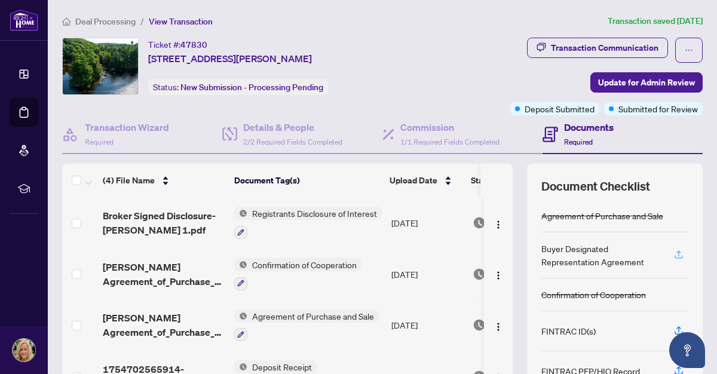
scroll to position [31, 0]
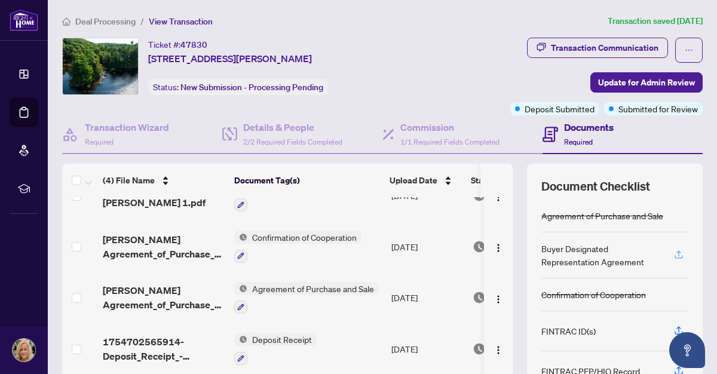
click at [674, 252] on icon "button" at bounding box center [679, 254] width 11 height 11
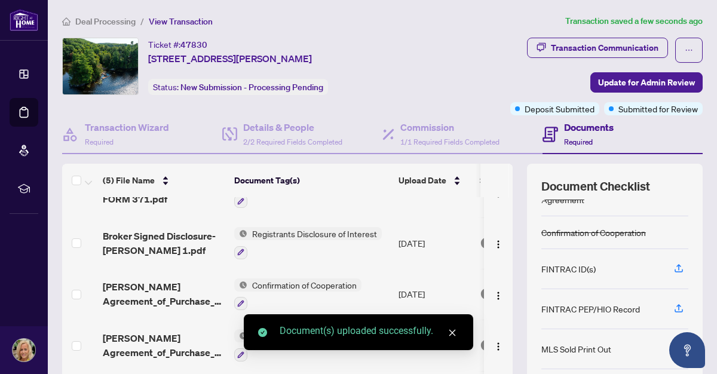
scroll to position [72, 0]
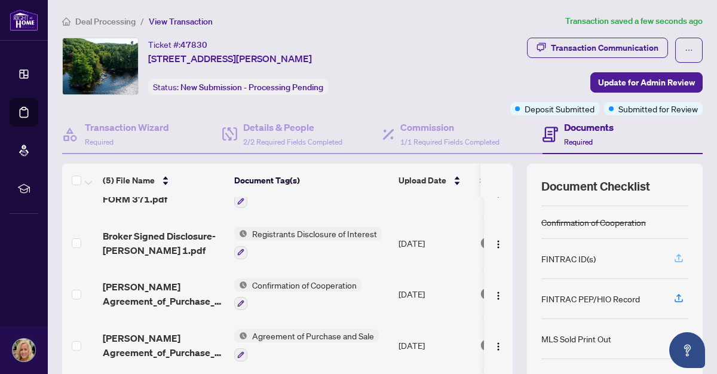
click at [674, 253] on icon "button" at bounding box center [679, 258] width 11 height 11
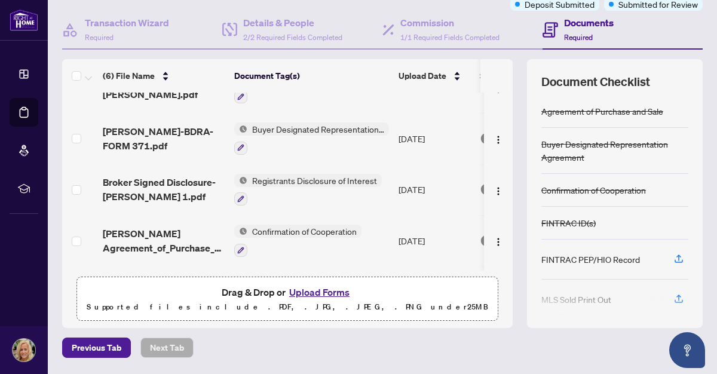
scroll to position [109, 0]
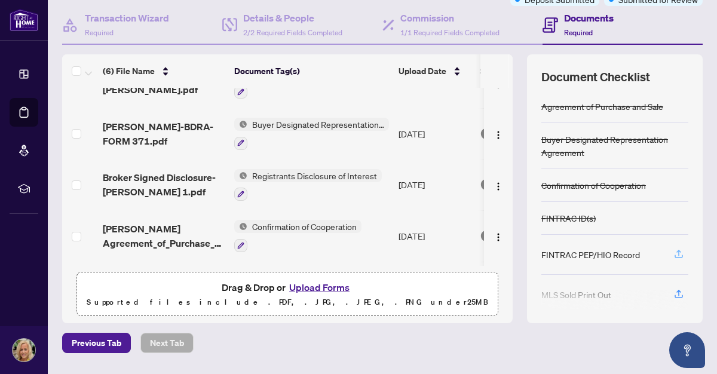
click at [674, 252] on icon "button" at bounding box center [679, 254] width 11 height 11
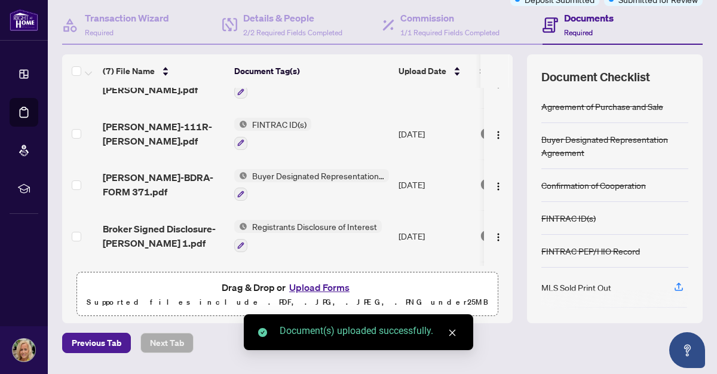
click at [311, 286] on button "Upload Forms" at bounding box center [320, 288] width 68 height 16
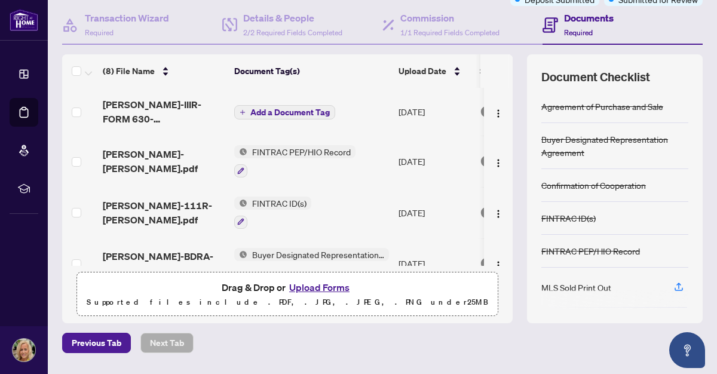
scroll to position [1, 0]
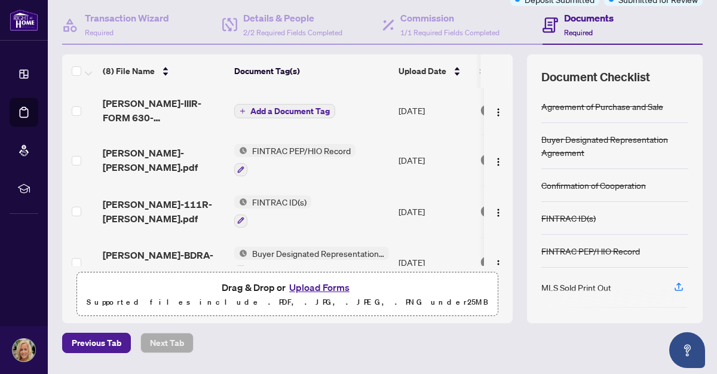
click at [242, 108] on icon "plus" at bounding box center [243, 111] width 6 height 6
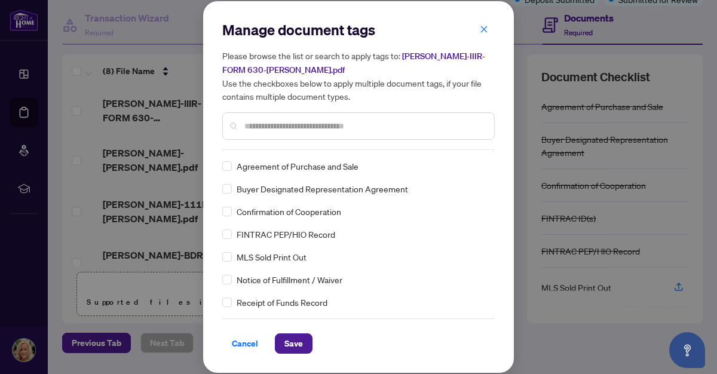
scroll to position [0, 0]
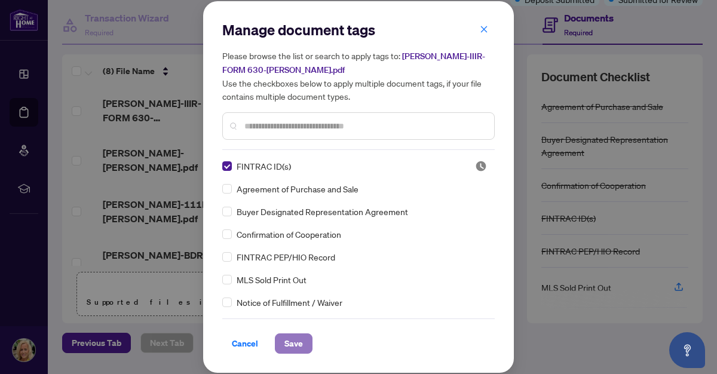
click at [296, 341] on span "Save" at bounding box center [293, 343] width 19 height 19
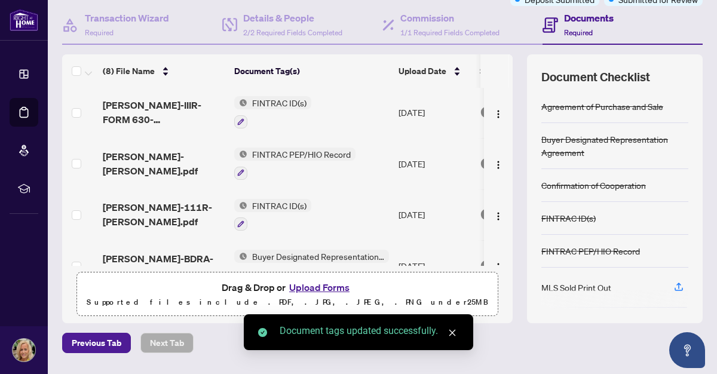
click at [320, 283] on button "Upload Forms" at bounding box center [320, 288] width 68 height 16
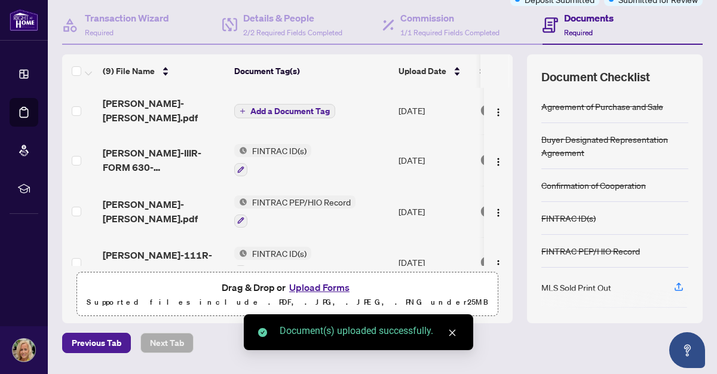
click at [244, 111] on icon "plus" at bounding box center [242, 111] width 5 height 1
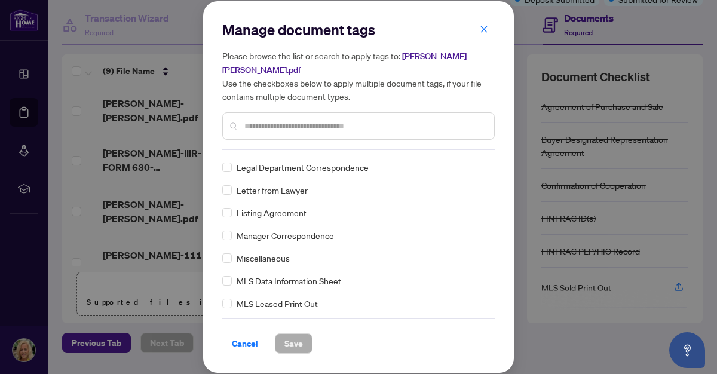
scroll to position [1598, 0]
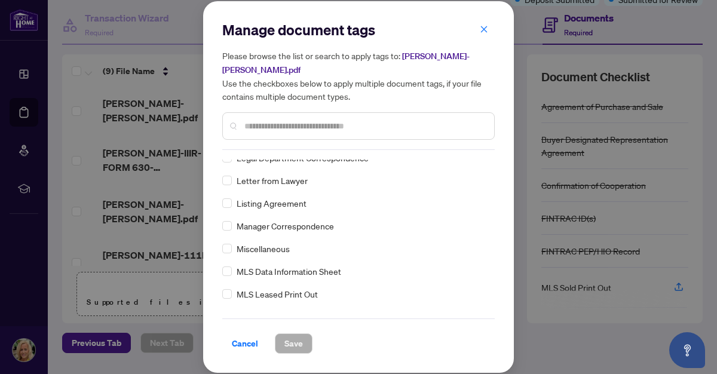
click at [253, 133] on div at bounding box center [358, 125] width 273 height 27
click at [255, 130] on input "text" at bounding box center [364, 126] width 240 height 13
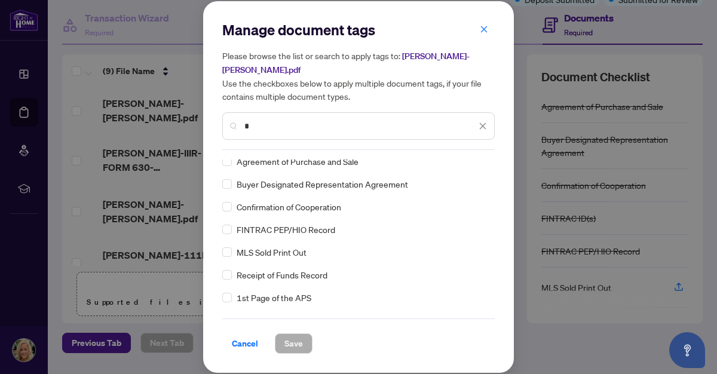
scroll to position [0, 0]
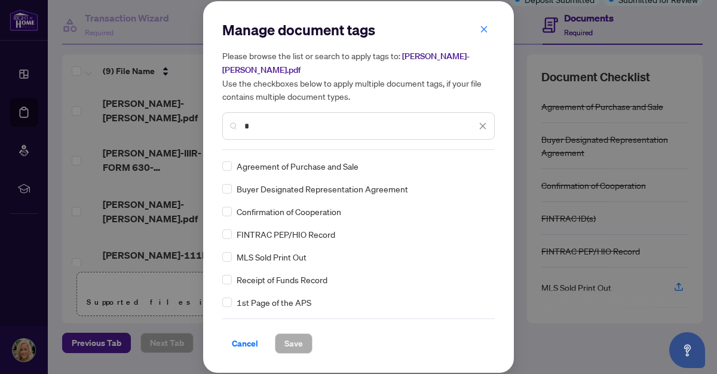
type input "*"
click at [295, 338] on span "Save" at bounding box center [293, 343] width 19 height 19
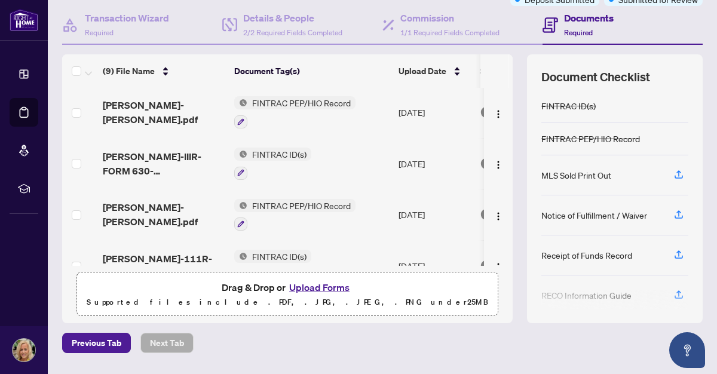
scroll to position [124, 0]
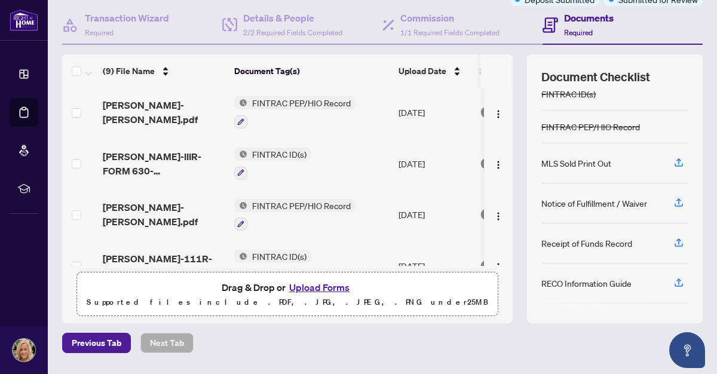
click at [308, 286] on button "Upload Forms" at bounding box center [320, 288] width 68 height 16
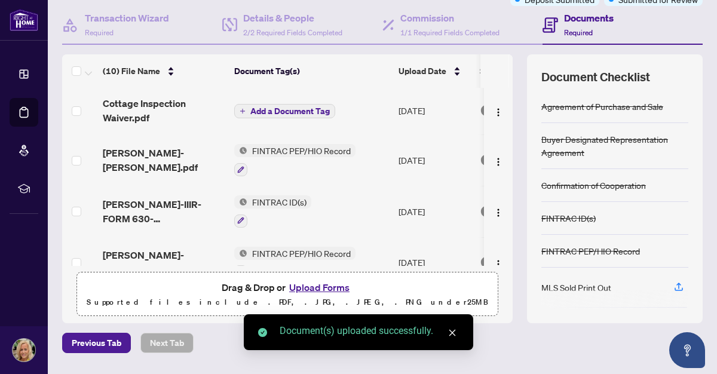
click at [242, 113] on icon "plus" at bounding box center [243, 111] width 6 height 6
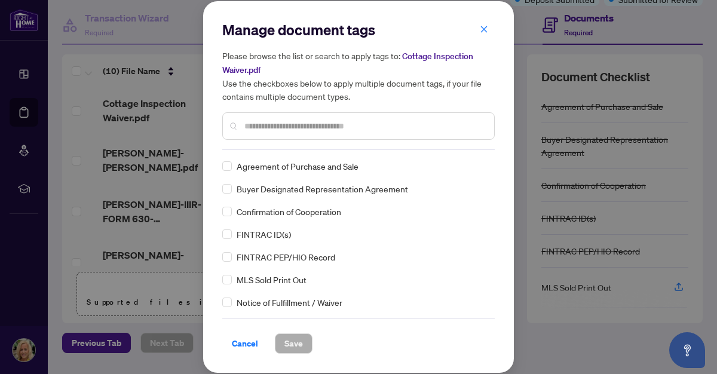
click at [254, 130] on input "text" at bounding box center [364, 126] width 240 height 13
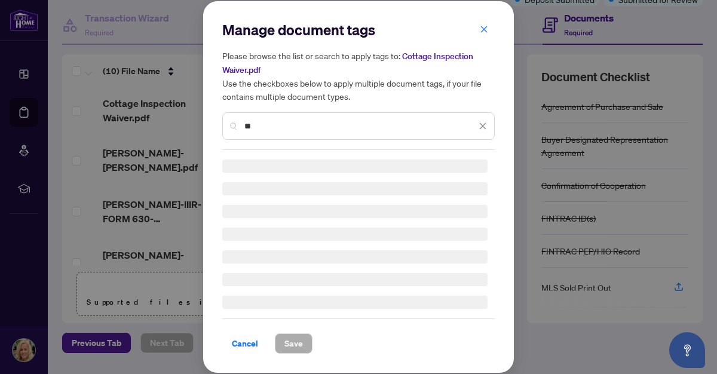
type input "*"
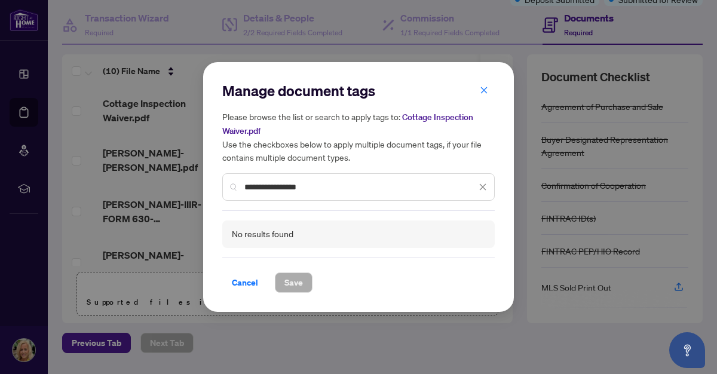
type input "**********"
click at [485, 183] on icon "close" at bounding box center [483, 187] width 8 height 8
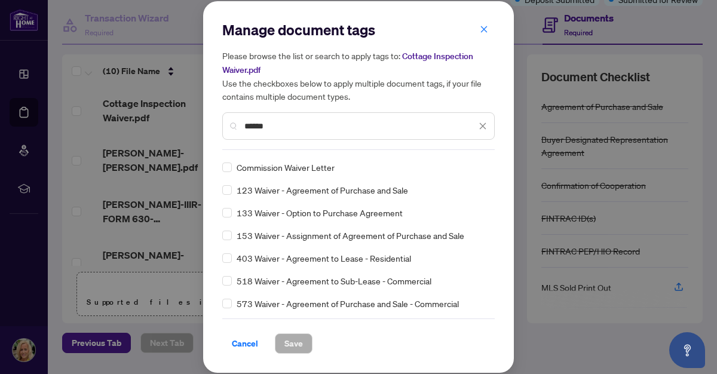
scroll to position [23, 0]
type input "******"
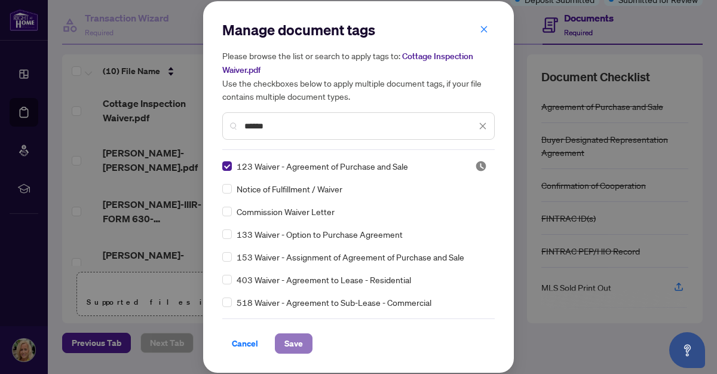
click at [299, 339] on span "Save" at bounding box center [293, 343] width 19 height 19
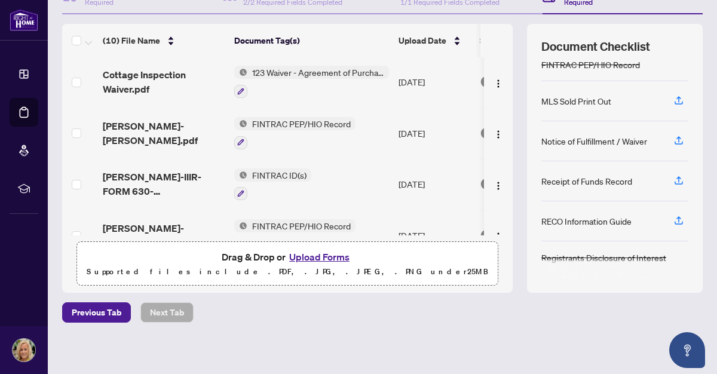
scroll to position [144, 0]
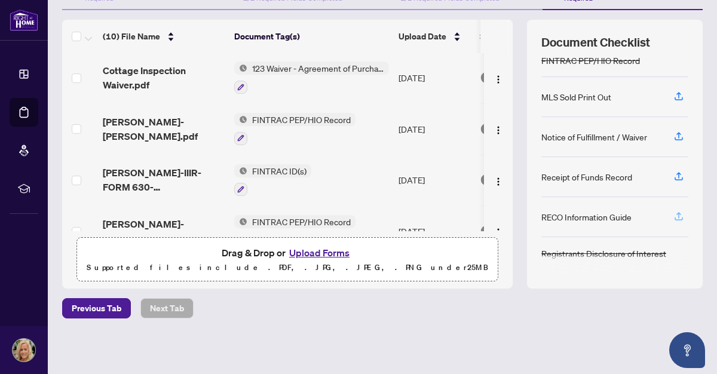
click at [674, 216] on icon "button" at bounding box center [679, 216] width 11 height 11
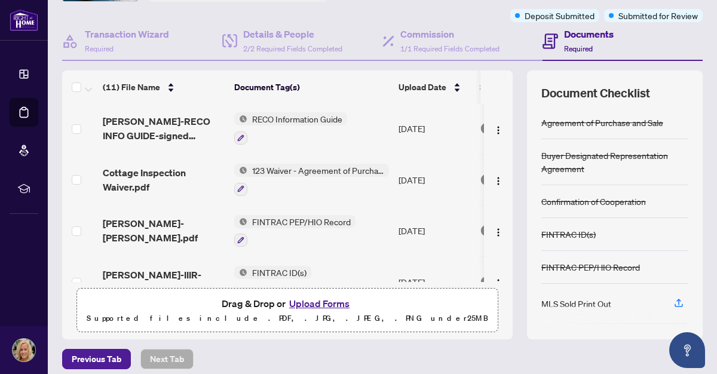
scroll to position [0, 0]
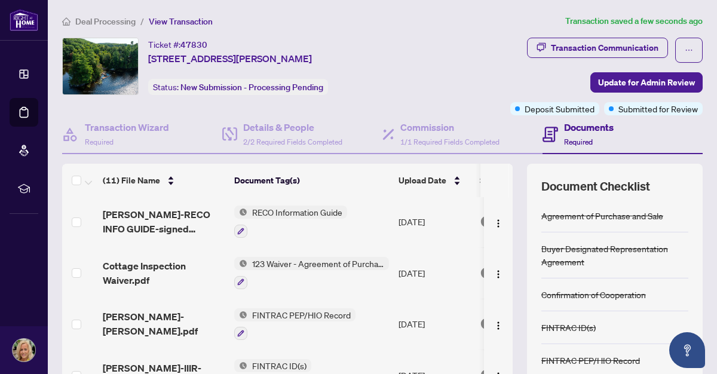
click at [576, 182] on span "Document Checklist" at bounding box center [595, 186] width 109 height 17
click at [626, 77] on span "Update for Admin Review" at bounding box center [646, 82] width 97 height 19
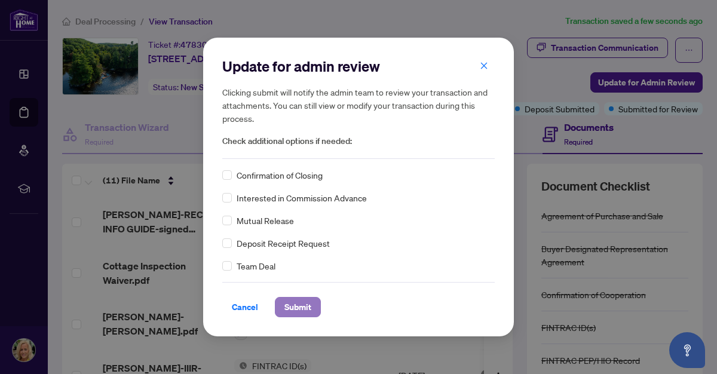
click at [297, 304] on span "Submit" at bounding box center [297, 307] width 27 height 19
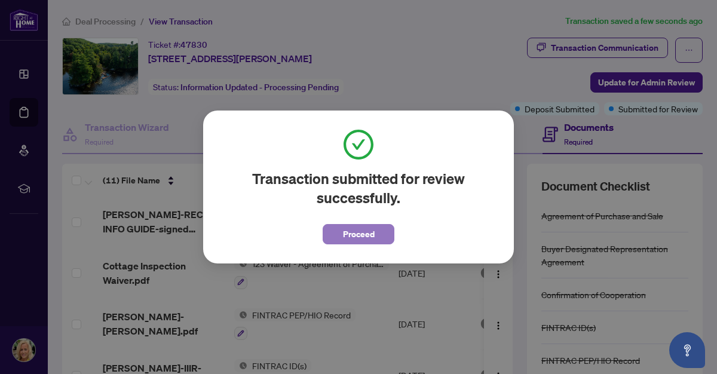
click at [358, 230] on span "Proceed" at bounding box center [359, 234] width 32 height 19
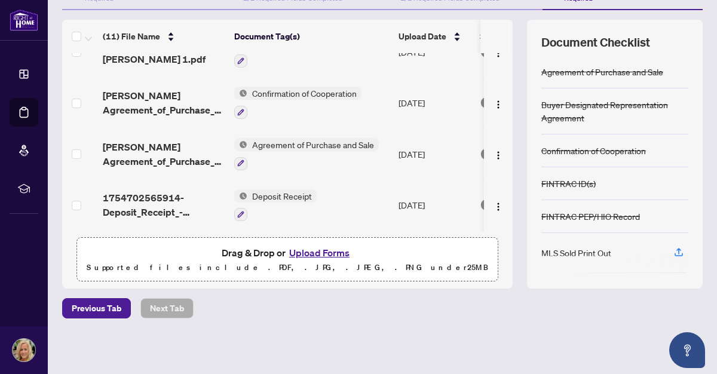
scroll to position [389, 0]
click at [366, 143] on span "Agreement of Purchase and Sale" at bounding box center [312, 144] width 131 height 13
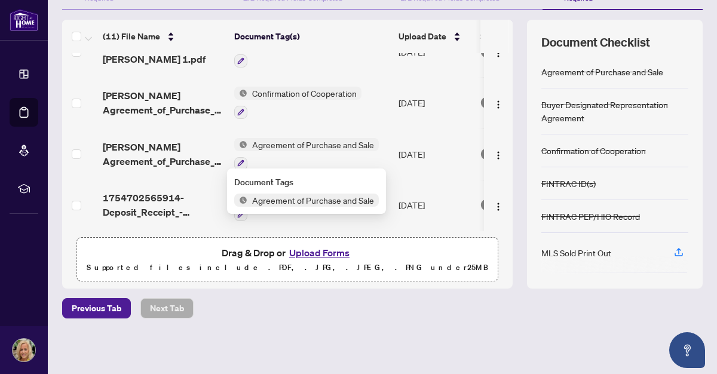
click at [366, 143] on span "Agreement of Purchase and Sale" at bounding box center [312, 144] width 131 height 13
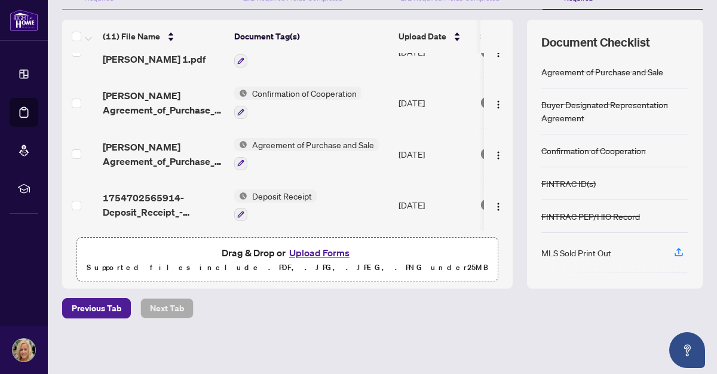
click at [366, 143] on span "Agreement of Purchase and Sale" at bounding box center [312, 144] width 131 height 13
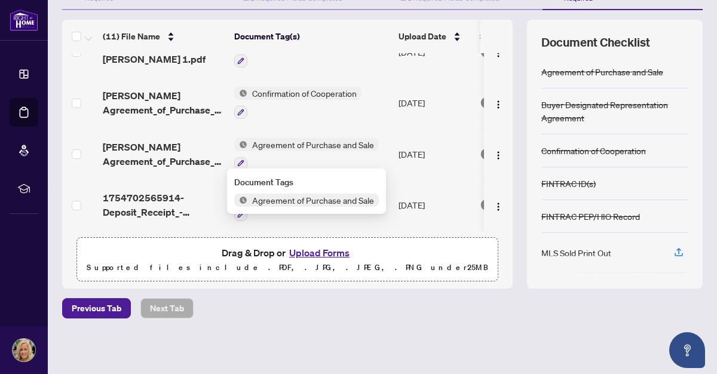
click at [366, 143] on span "Agreement of Purchase and Sale" at bounding box center [312, 144] width 131 height 13
click at [310, 200] on span "Agreement of Purchase and Sale" at bounding box center [312, 200] width 131 height 13
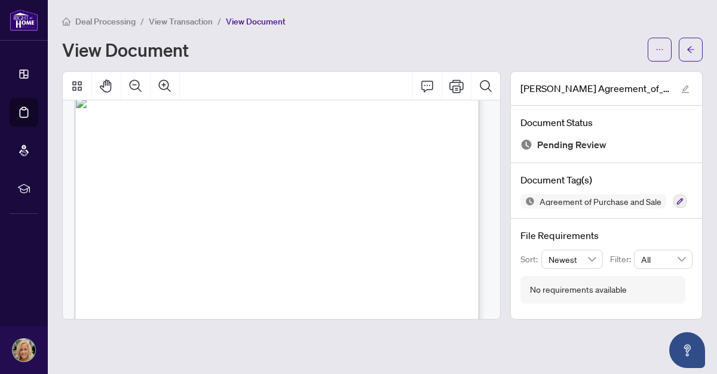
scroll to position [2554, 0]
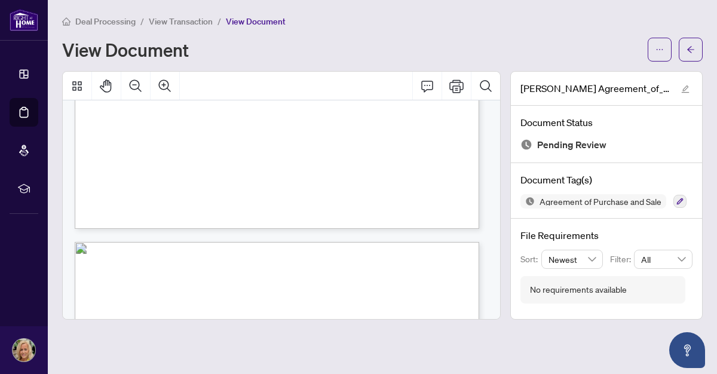
click at [200, 235] on div "Docusign Envelope ID: 261DBC1D-81B0-4B42-BDB3-91BB303A6791 Docusign Envelope ID…" at bounding box center [283, 241] width 417 height 5367
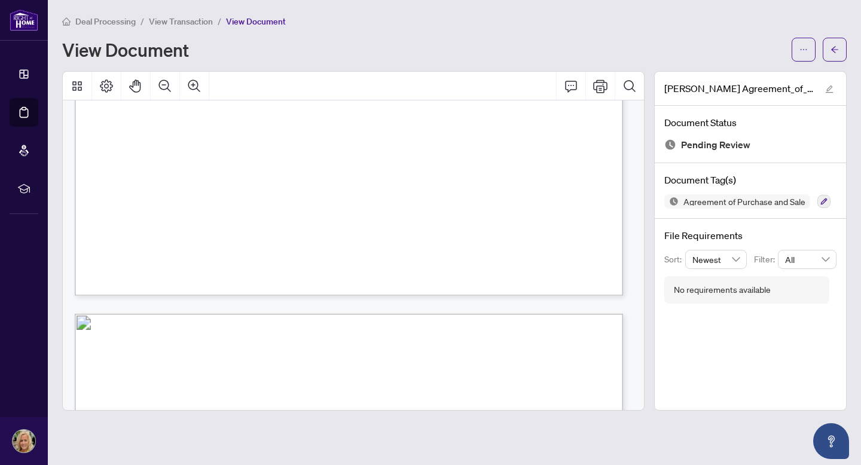
scroll to position [1984, 0]
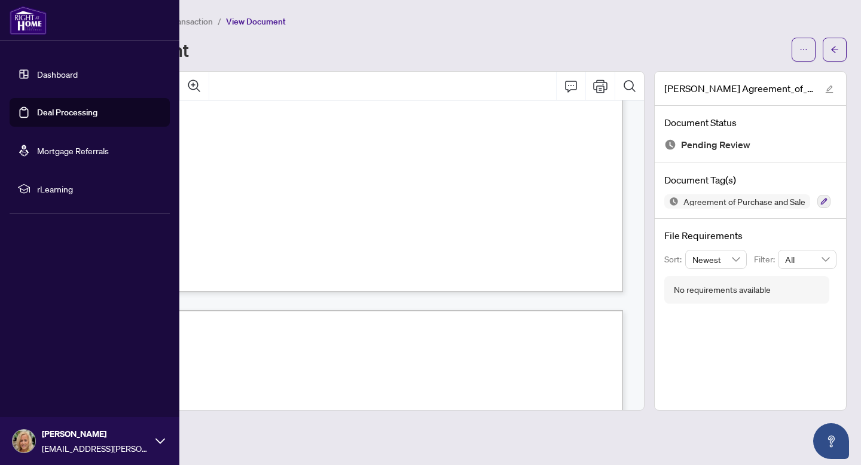
click at [77, 75] on link "Dashboard" at bounding box center [57, 74] width 41 height 11
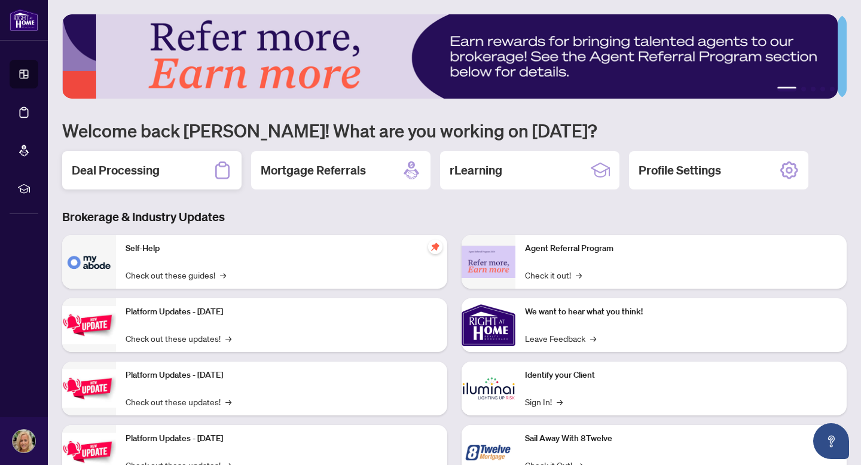
click at [131, 167] on h2 "Deal Processing" at bounding box center [116, 170] width 88 height 17
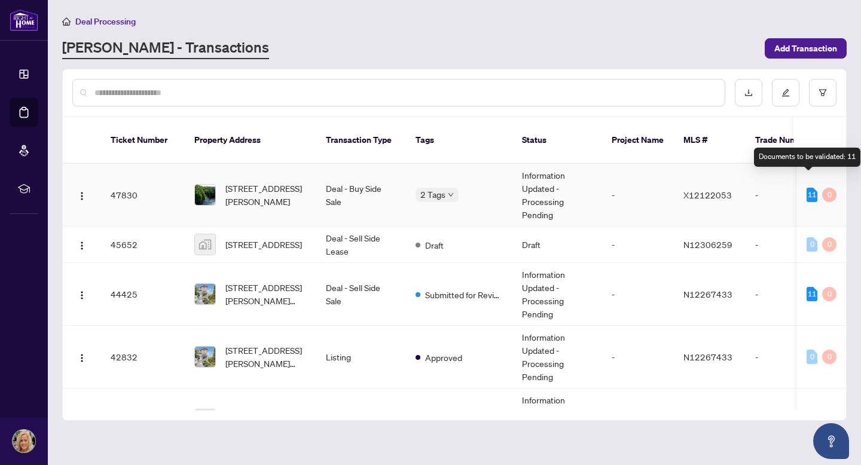
click at [717, 188] on div "11" at bounding box center [811, 195] width 11 height 14
click at [709, 189] on span "X12122053" at bounding box center [707, 194] width 48 height 11
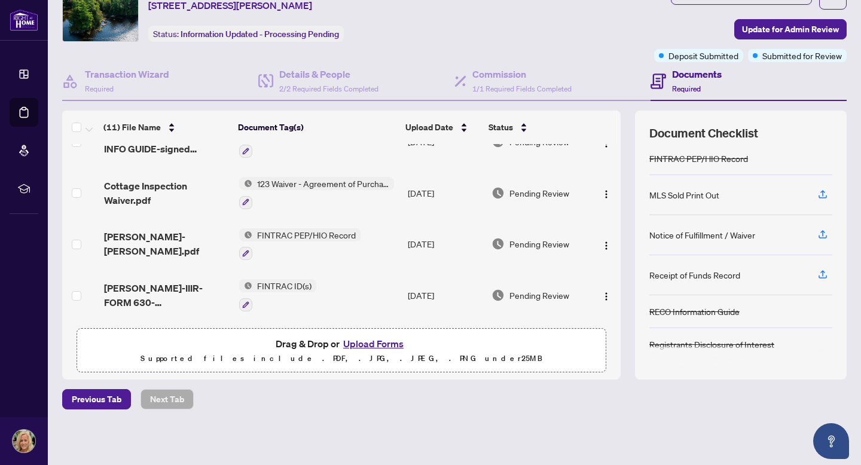
scroll to position [20, 0]
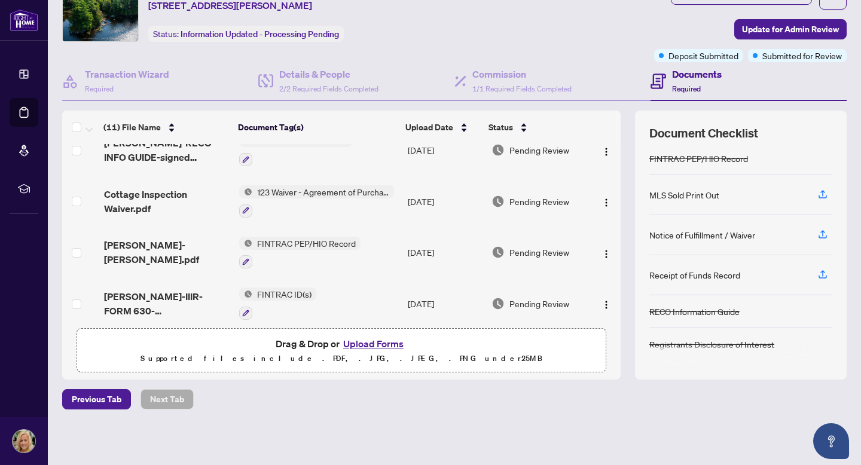
click at [351, 190] on span "123 Waiver - Agreement of Purchase and Sale" at bounding box center [323, 191] width 142 height 13
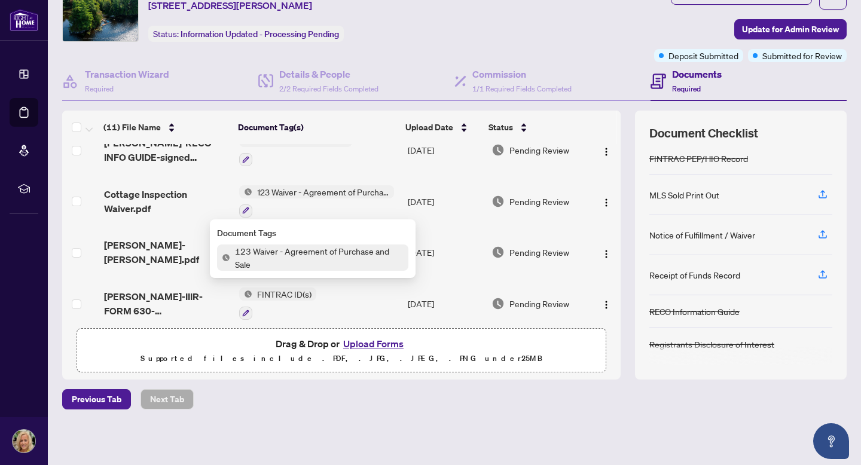
click at [351, 190] on span "123 Waiver - Agreement of Purchase and Sale" at bounding box center [323, 191] width 142 height 13
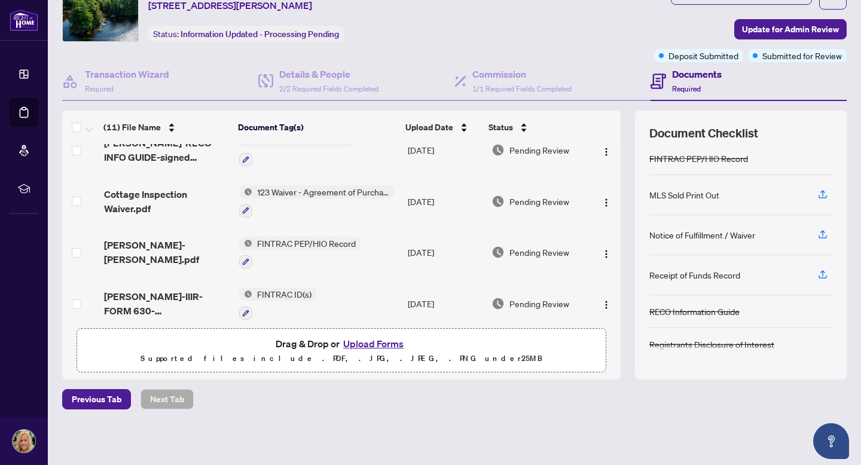
click at [351, 190] on span "123 Waiver - Agreement of Purchase and Sale" at bounding box center [323, 191] width 142 height 13
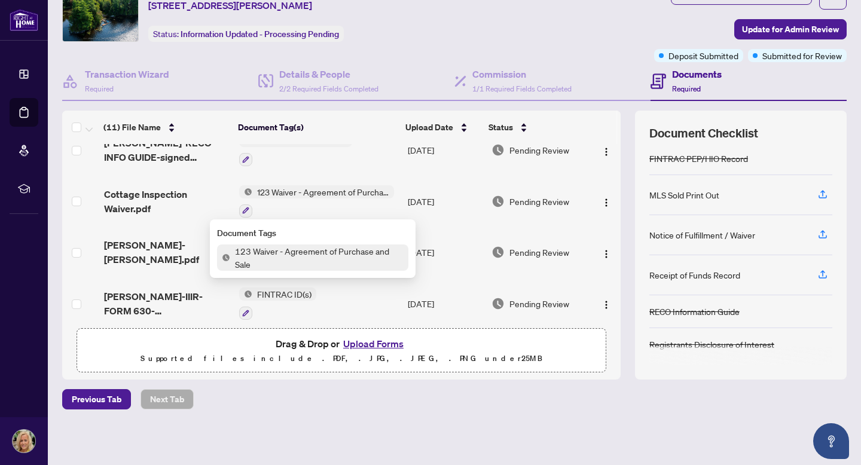
click at [351, 190] on span "123 Waiver - Agreement of Purchase and Sale" at bounding box center [323, 191] width 142 height 13
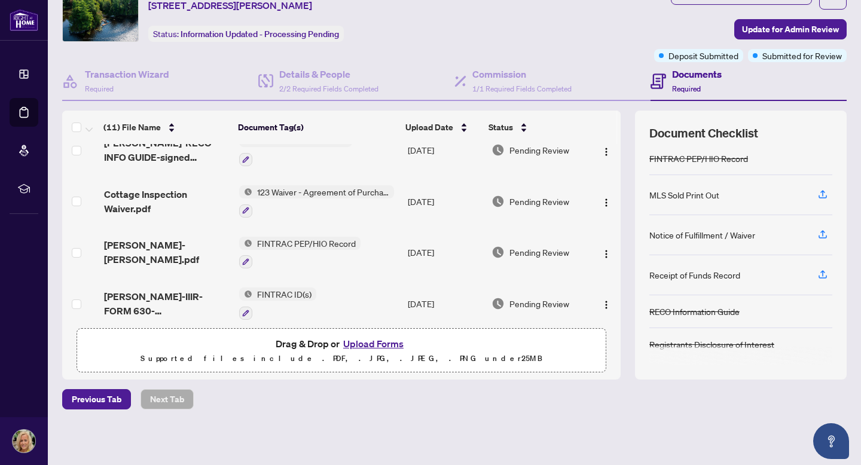
click at [351, 189] on span "123 Waiver - Agreement of Purchase and Sale" at bounding box center [323, 191] width 142 height 13
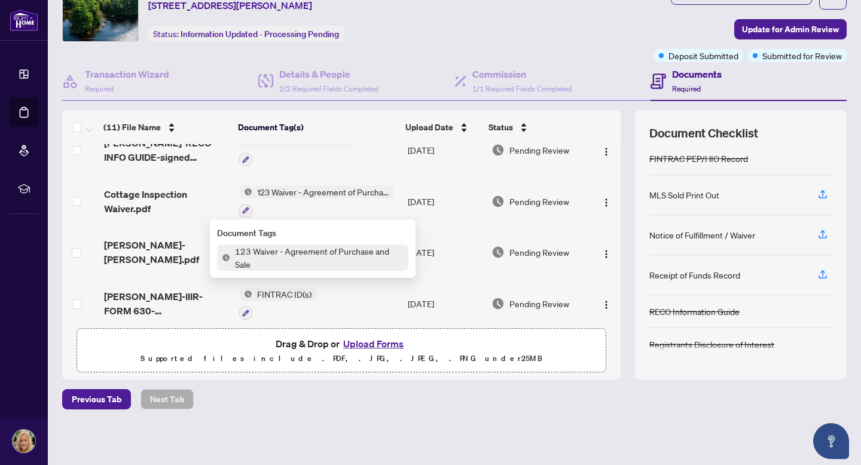
click at [332, 259] on span "123 Waiver - Agreement of Purchase and Sale" at bounding box center [319, 257] width 178 height 26
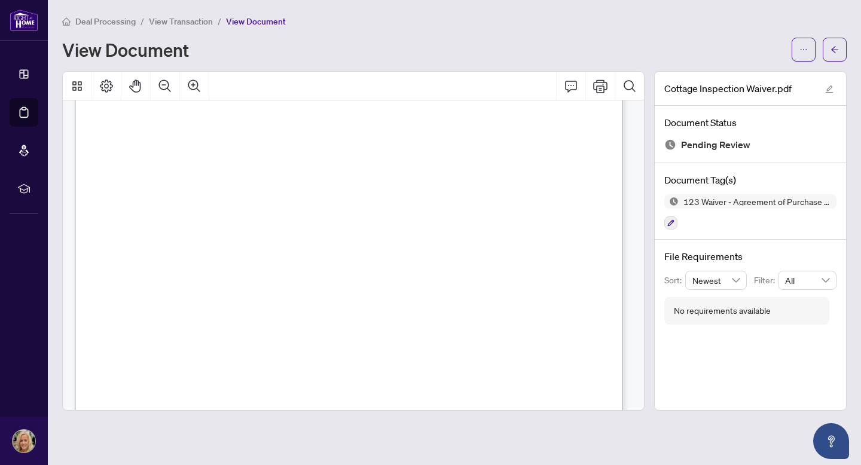
scroll to position [54, 0]
click at [599, 84] on icon "Print" at bounding box center [600, 86] width 14 height 14
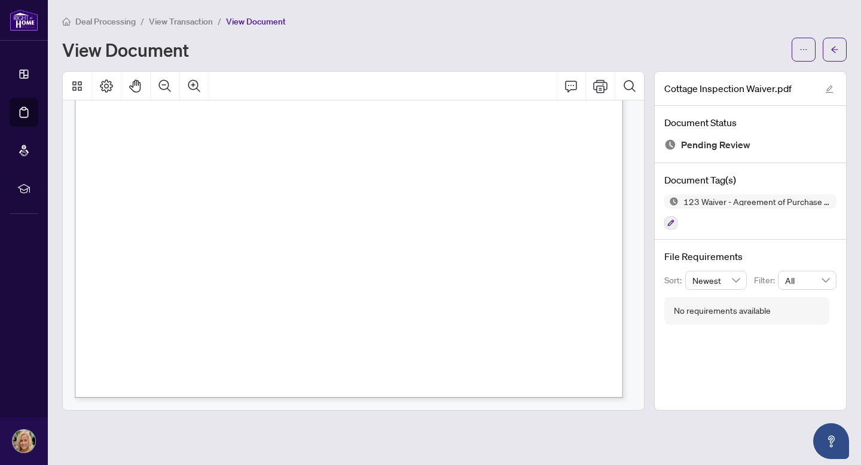
click at [337, 38] on div "View Document" at bounding box center [454, 50] width 784 height 24
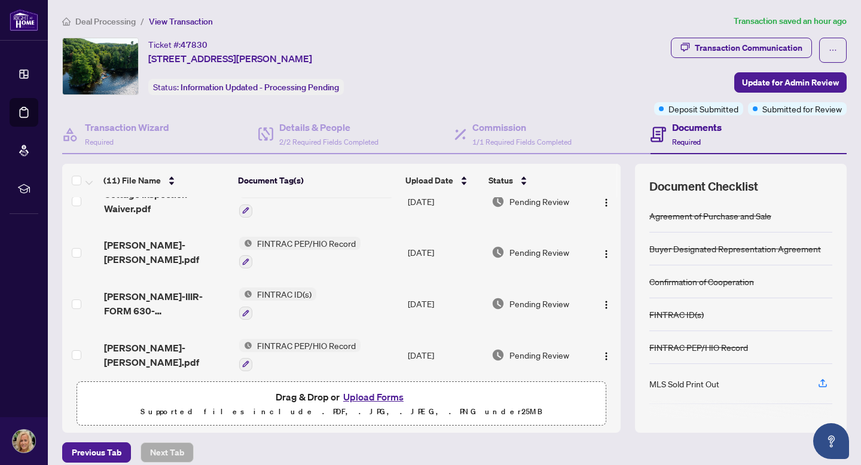
scroll to position [78, 0]
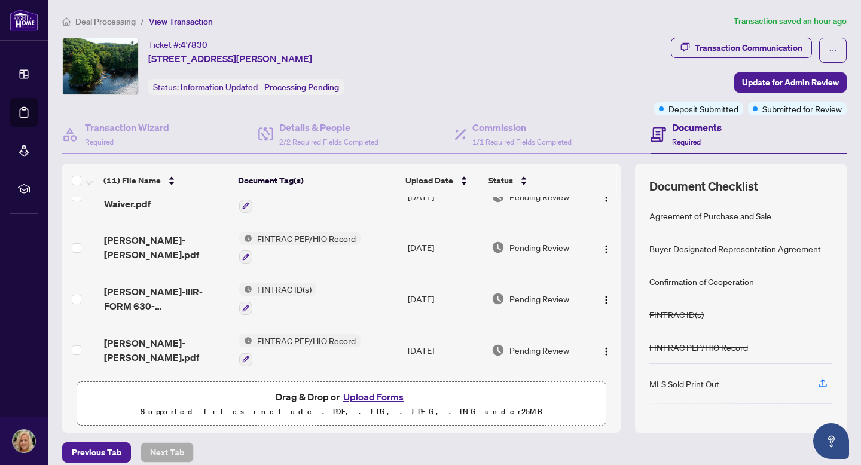
click at [342, 286] on td "FINTRAC ID(s)" at bounding box center [318, 298] width 169 height 51
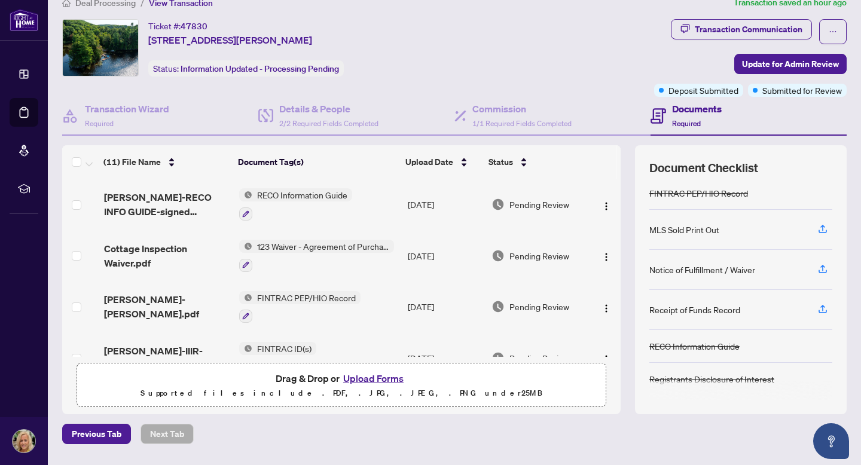
scroll to position [53, 0]
